Goal: Navigation & Orientation: Find specific page/section

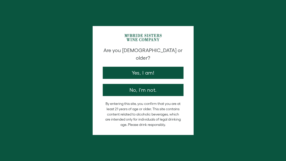
click at [177, 67] on button "Yes, I am!" at bounding box center [143, 73] width 81 height 12
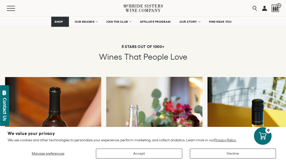
scroll to position [819, 0]
click at [161, 26] on link "AFFILIATE PROGRAM" at bounding box center [155, 22] width 37 height 10
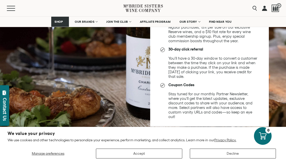
scroll to position [348, 0]
click at [126, 24] on link "JOIN THE CLUB" at bounding box center [118, 22] width 31 height 10
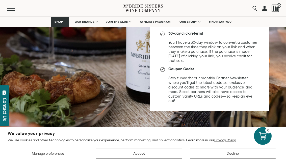
click at [229, 19] on link "FIND NEAR YOU" at bounding box center [220, 22] width 29 height 10
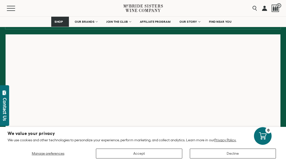
scroll to position [80, 0]
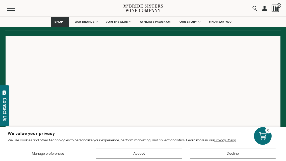
click at [15, 9] on button "Menu" at bounding box center [16, 8] width 18 height 5
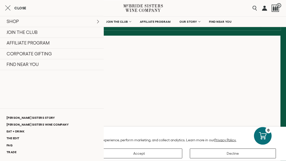
scroll to position [80, 0]
click at [153, 11] on icon at bounding box center [143, 8] width 39 height 14
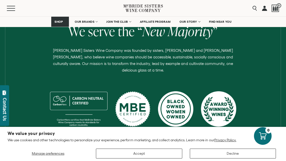
scroll to position [216, 0]
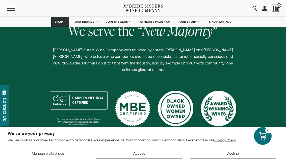
click at [95, 25] on link "OUR BRANDS" at bounding box center [86, 22] width 29 height 10
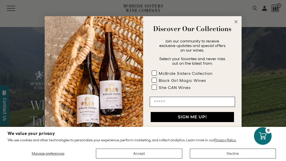
click at [233, 27] on p "Discover Our Collections" at bounding box center [192, 29] width 83 height 10
click at [238, 21] on circle "Close dialog" at bounding box center [236, 22] width 6 height 6
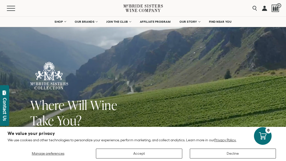
click at [15, 9] on button "Menu" at bounding box center [16, 8] width 18 height 5
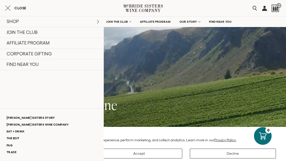
click at [12, 10] on button "Close" at bounding box center [15, 8] width 21 height 6
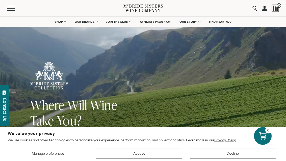
click at [195, 24] on link "OUR STORY" at bounding box center [189, 22] width 27 height 10
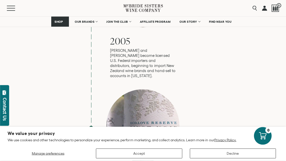
scroll to position [678, 0]
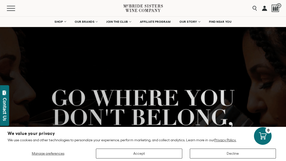
click at [143, 9] on icon at bounding box center [143, 10] width 3 height 3
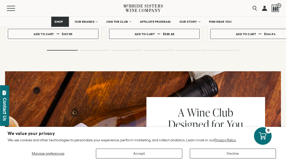
scroll to position [580, 0]
